Goal: Browse casually: Explore the website without a specific task or goal

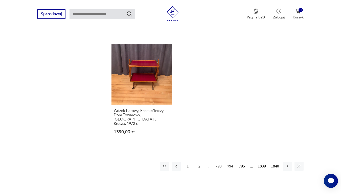
scroll to position [646, 0]
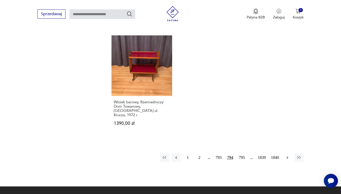
click at [286, 156] on icon "button" at bounding box center [287, 157] width 2 height 3
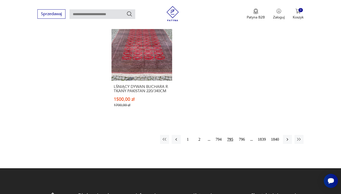
scroll to position [672, 0]
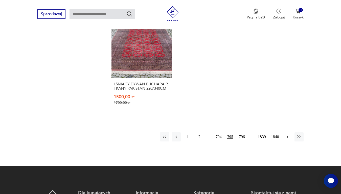
click at [287, 134] on icon "button" at bounding box center [287, 136] width 5 height 5
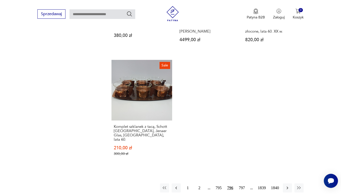
scroll to position [672, 0]
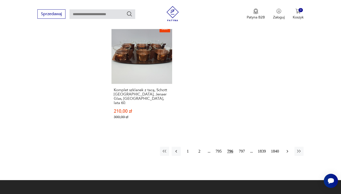
click at [287, 149] on icon "button" at bounding box center [287, 151] width 5 height 5
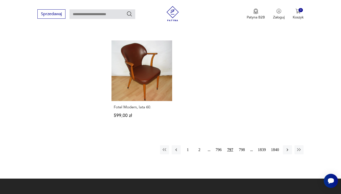
scroll to position [697, 0]
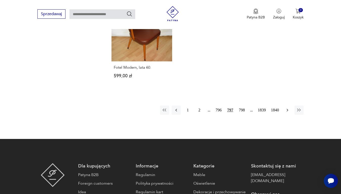
click at [287, 108] on icon "button" at bounding box center [287, 110] width 5 height 5
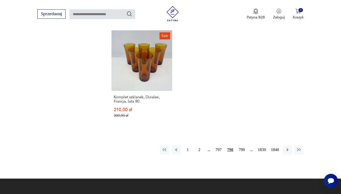
scroll to position [672, 0]
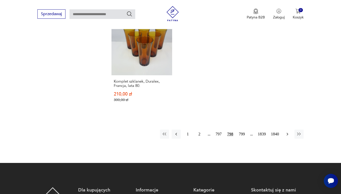
click at [287, 133] on icon "button" at bounding box center [287, 134] width 2 height 3
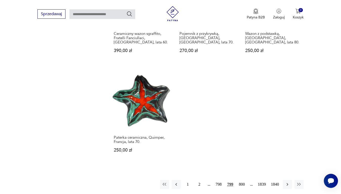
scroll to position [621, 0]
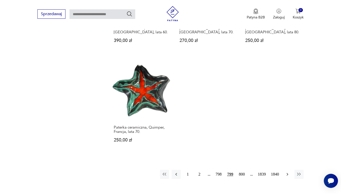
click at [287, 172] on icon "button" at bounding box center [287, 174] width 5 height 5
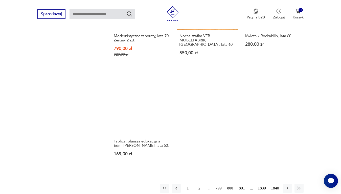
scroll to position [621, 0]
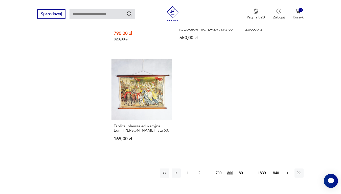
click at [287, 171] on icon "button" at bounding box center [287, 173] width 5 height 5
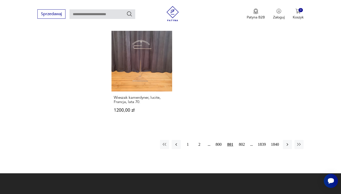
scroll to position [646, 0]
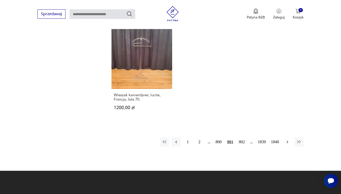
click at [286, 139] on icon "button" at bounding box center [287, 141] width 5 height 5
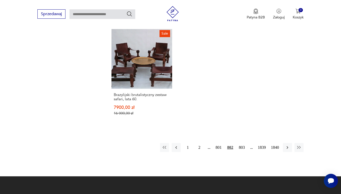
scroll to position [646, 0]
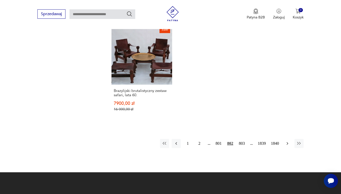
click at [286, 141] on icon "button" at bounding box center [287, 143] width 5 height 5
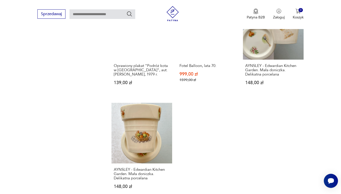
scroll to position [621, 0]
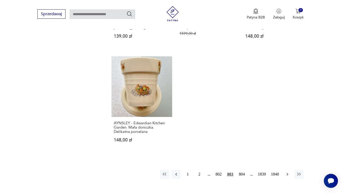
click at [287, 172] on icon "button" at bounding box center [287, 174] width 5 height 5
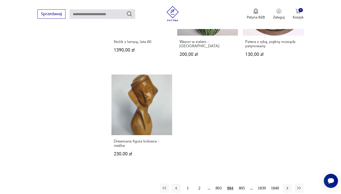
scroll to position [646, 0]
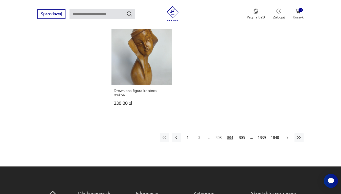
click at [287, 136] on icon "button" at bounding box center [287, 137] width 5 height 5
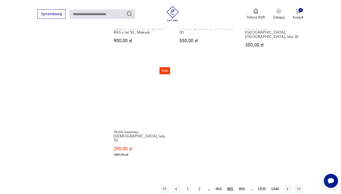
scroll to position [646, 0]
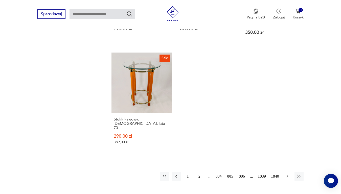
click at [286, 174] on icon "button" at bounding box center [287, 176] width 5 height 5
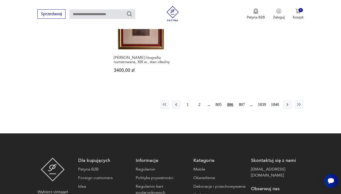
scroll to position [697, 0]
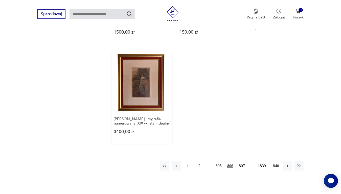
scroll to position [622, 0]
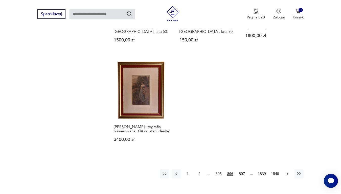
click at [286, 171] on icon "button" at bounding box center [287, 173] width 5 height 5
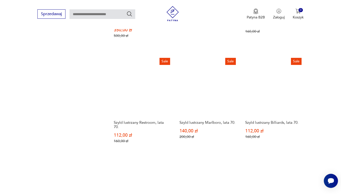
scroll to position [656, 0]
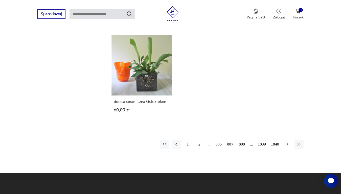
click at [286, 144] on icon "button" at bounding box center [287, 144] width 5 height 5
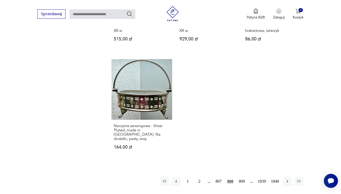
scroll to position [646, 0]
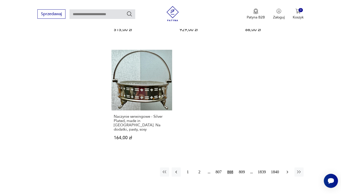
click at [286, 170] on icon "button" at bounding box center [287, 172] width 5 height 5
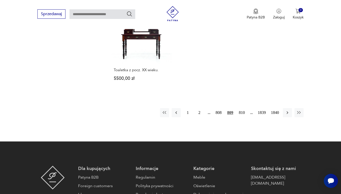
scroll to position [697, 0]
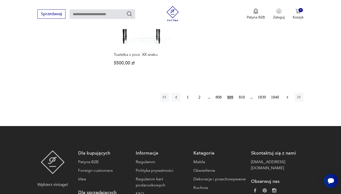
click at [286, 95] on icon "button" at bounding box center [287, 97] width 5 height 5
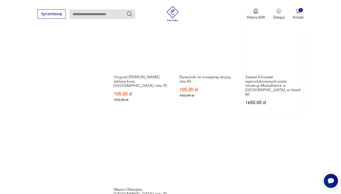
scroll to position [646, 0]
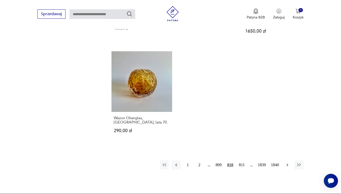
click at [289, 162] on icon "button" at bounding box center [287, 164] width 5 height 5
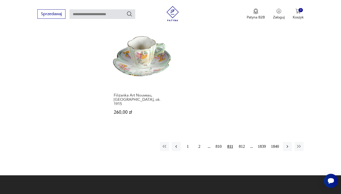
scroll to position [697, 0]
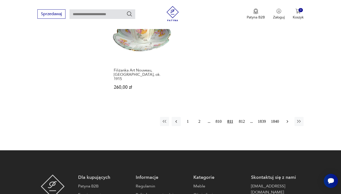
click at [287, 119] on icon "button" at bounding box center [287, 121] width 5 height 5
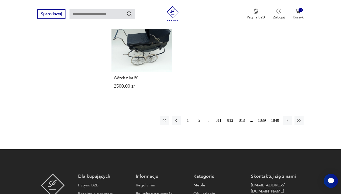
scroll to position [672, 0]
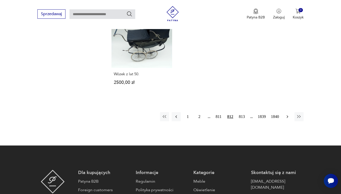
click at [286, 114] on icon "button" at bounding box center [287, 116] width 5 height 5
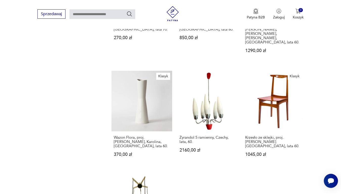
scroll to position [596, 0]
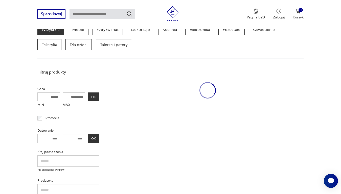
scroll to position [65, 0]
